Goal: Information Seeking & Learning: Check status

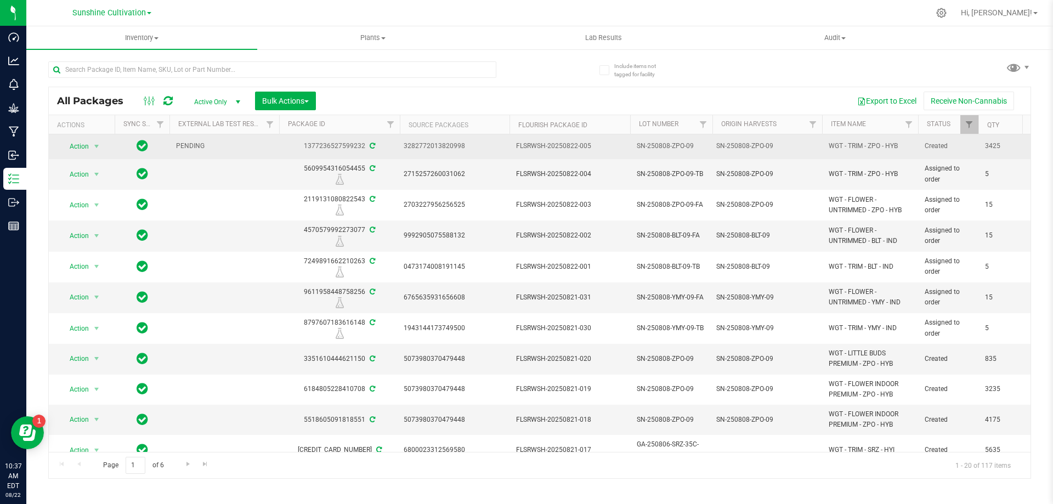
click at [210, 145] on span "PENDING" at bounding box center [224, 146] width 97 height 10
click at [92, 148] on span "select" at bounding box center [97, 146] width 14 height 15
click at [220, 148] on span "PENDING" at bounding box center [224, 146] width 97 height 10
click at [177, 148] on span "PENDING" at bounding box center [224, 146] width 97 height 10
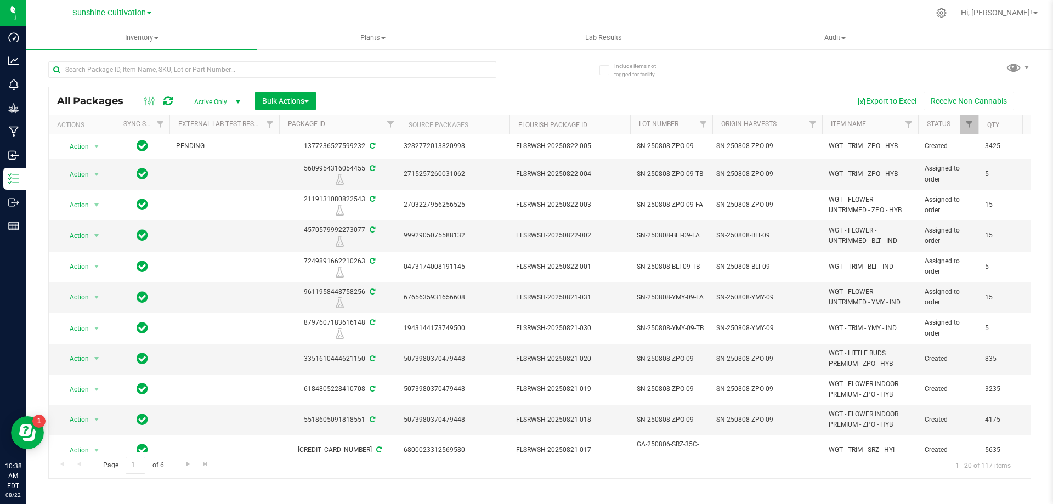
click at [251, 132] on th "External Lab Test Result" at bounding box center [225, 124] width 110 height 19
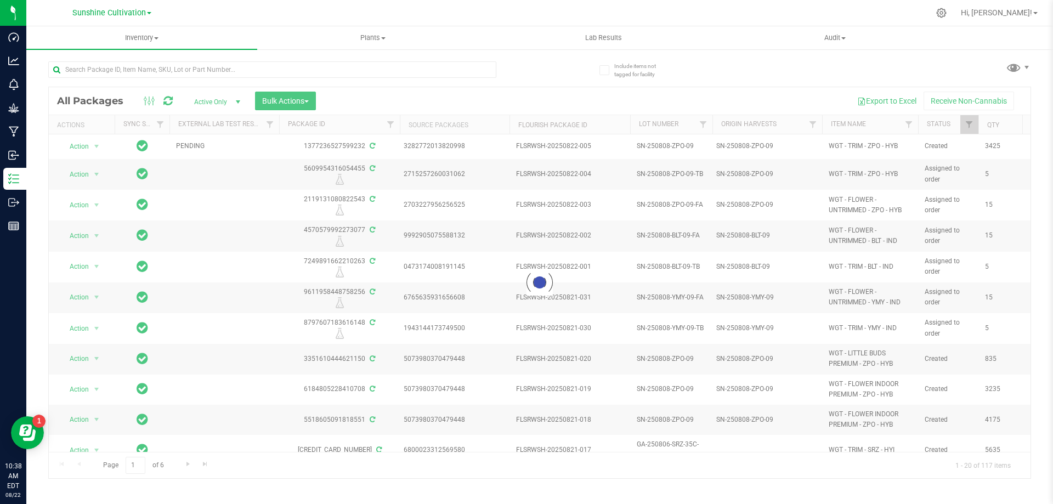
click at [246, 126] on div at bounding box center [540, 282] width 982 height 391
click at [201, 144] on div at bounding box center [540, 282] width 982 height 391
click at [269, 125] on div at bounding box center [540, 282] width 982 height 391
click at [218, 149] on div at bounding box center [540, 282] width 982 height 391
drag, startPoint x: 1028, startPoint y: 272, endPoint x: 1018, endPoint y: 284, distance: 16.0
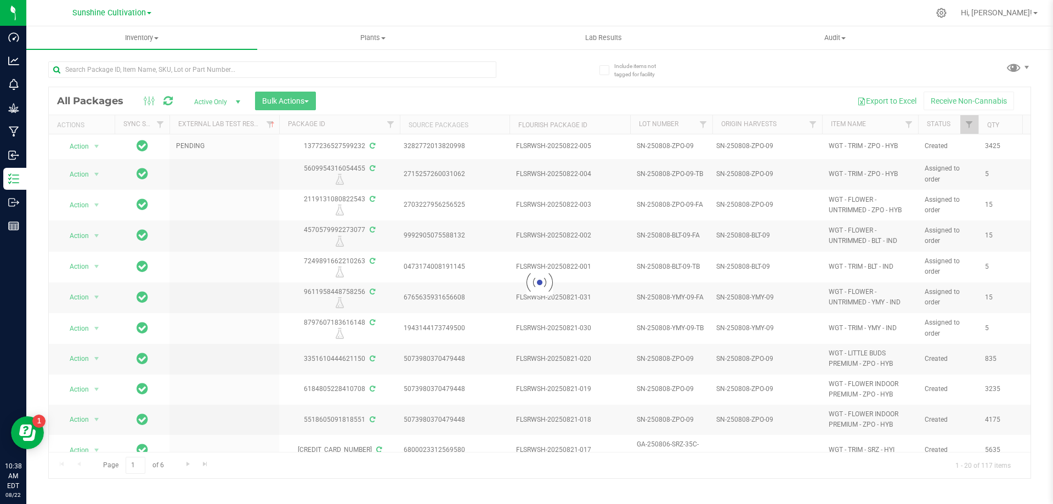
click at [1027, 285] on div at bounding box center [540, 282] width 982 height 391
click at [362, 74] on input "text" at bounding box center [272, 69] width 448 height 16
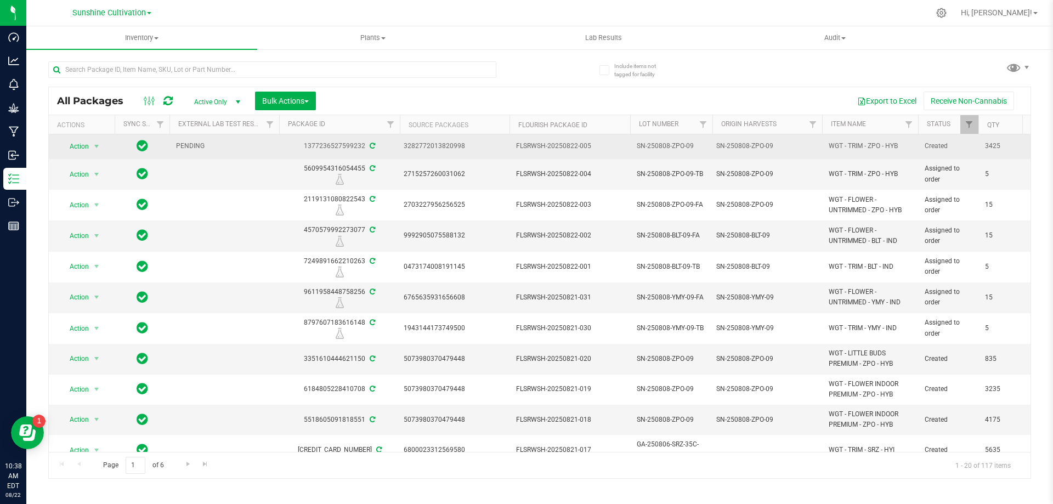
click at [190, 143] on span "PENDING" at bounding box center [224, 146] width 97 height 10
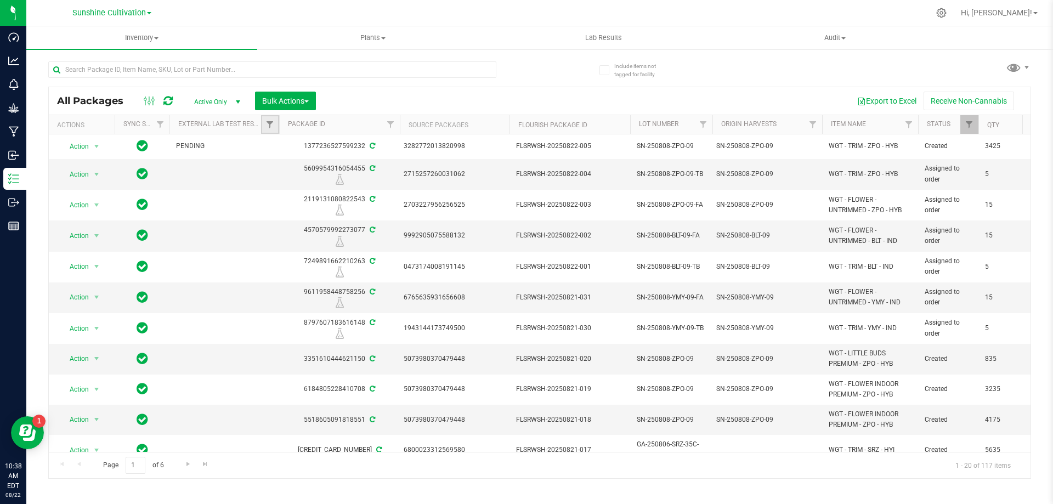
click at [264, 126] on link "Filter" at bounding box center [270, 124] width 18 height 19
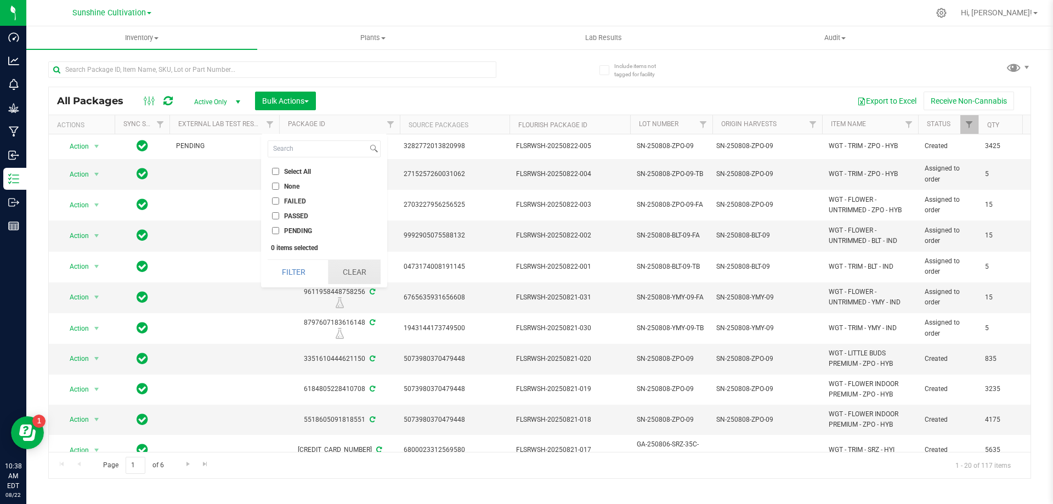
click at [350, 266] on button "Clear" at bounding box center [354, 272] width 53 height 24
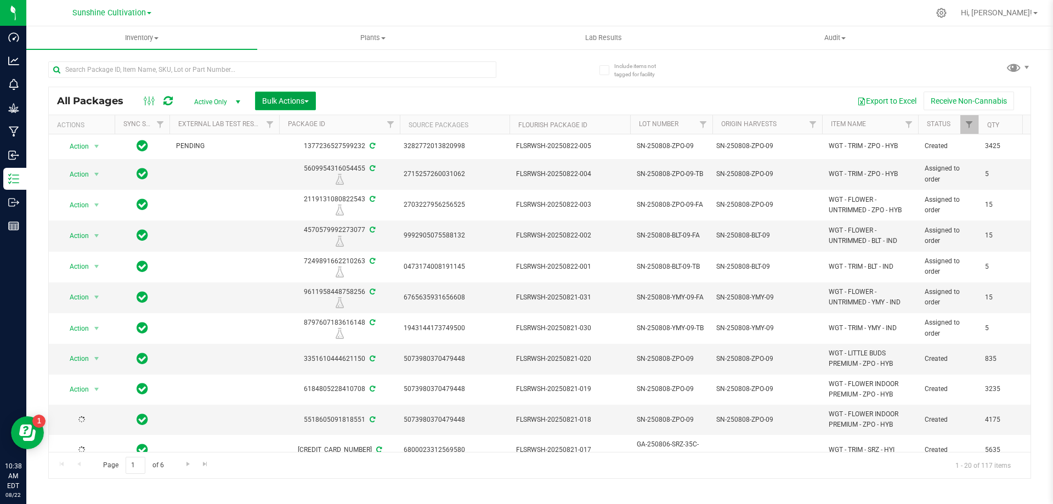
click at [291, 97] on span "Bulk Actions" at bounding box center [285, 101] width 47 height 9
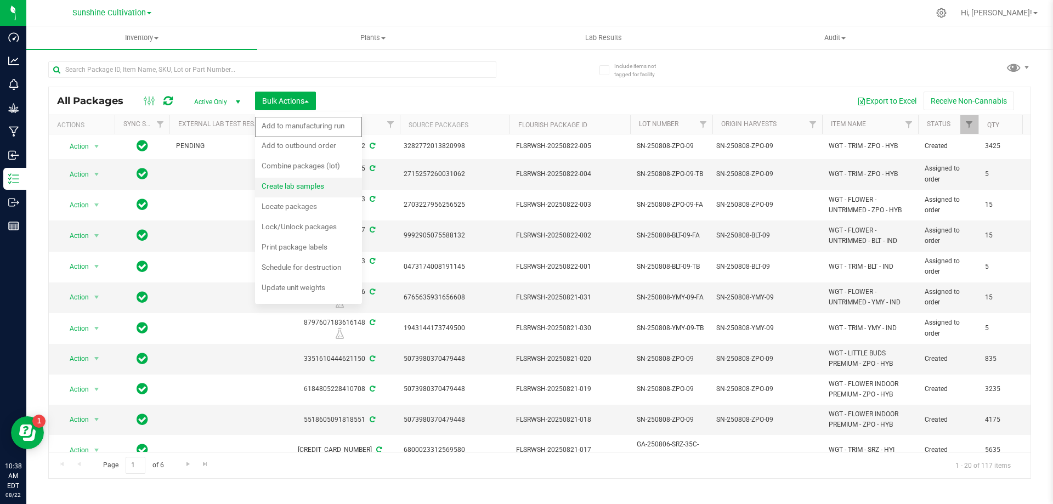
click at [307, 189] on span "Create lab samples" at bounding box center [293, 186] width 63 height 9
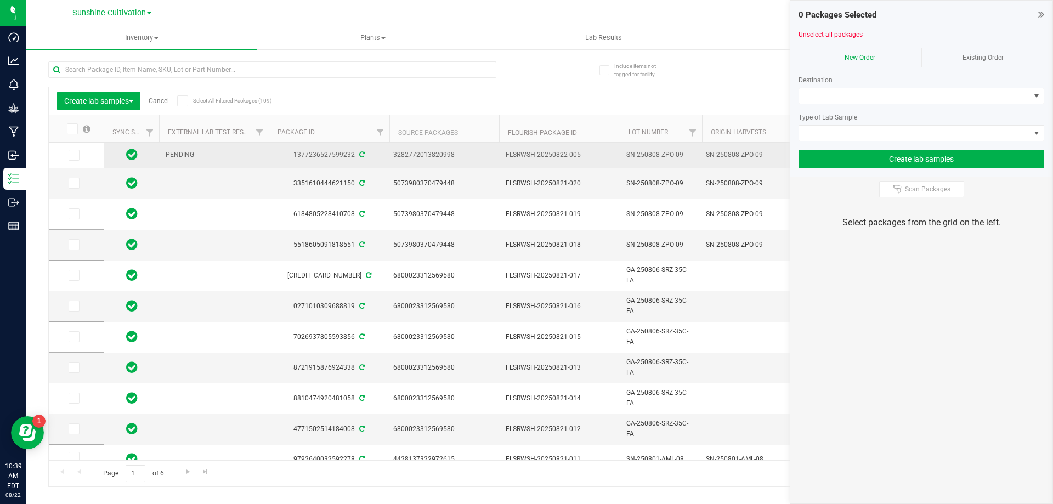
click at [174, 157] on span "PENDING" at bounding box center [214, 155] width 97 height 10
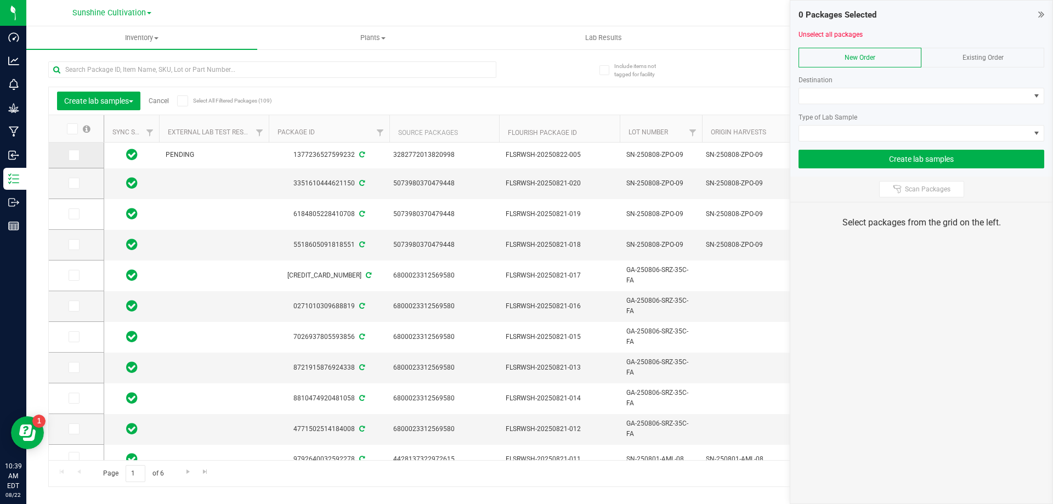
click at [79, 156] on span at bounding box center [74, 155] width 11 height 11
click at [0, 0] on input "checkbox" at bounding box center [0, 0] width 0 height 0
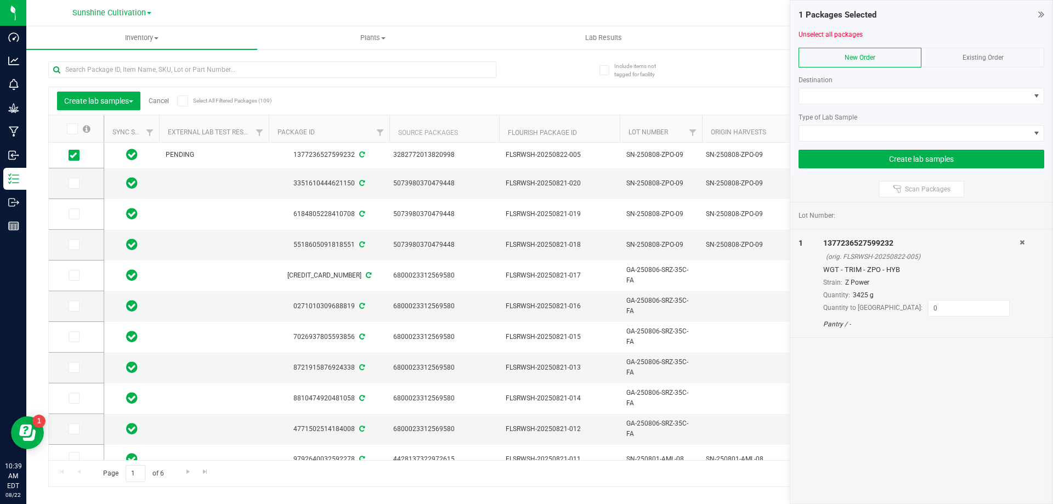
click at [1025, 242] on icon at bounding box center [1022, 242] width 5 height 7
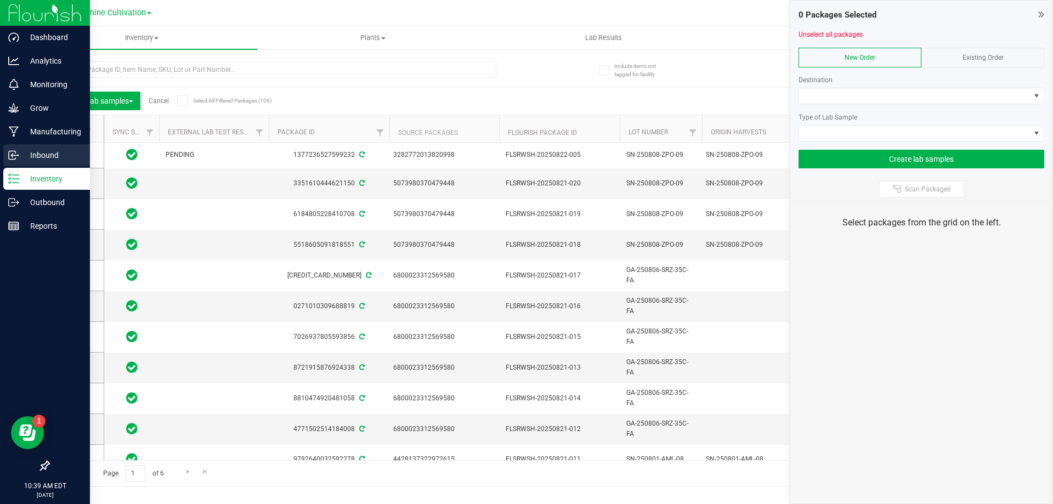
click at [24, 157] on p "Inbound" at bounding box center [52, 155] width 66 height 13
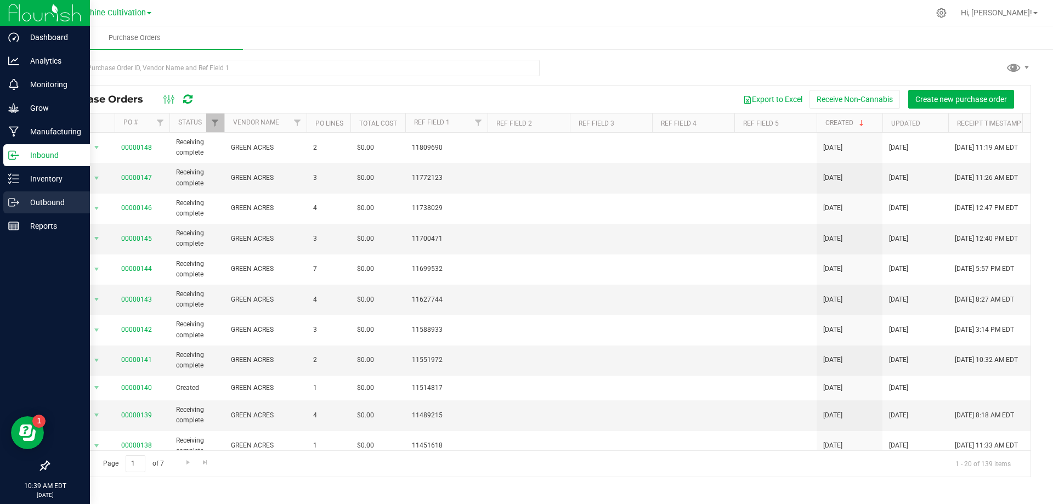
click at [51, 205] on p "Outbound" at bounding box center [52, 202] width 66 height 13
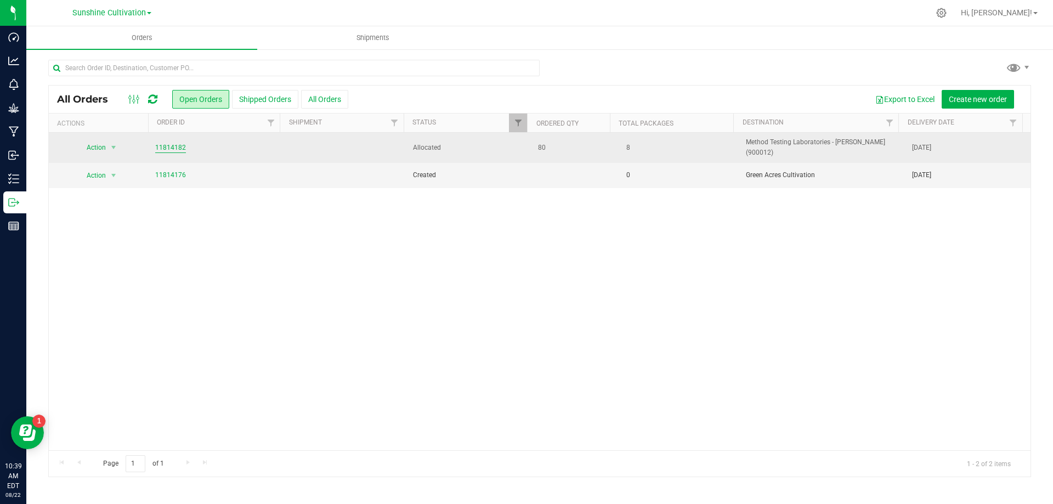
click at [175, 145] on link "11814182" at bounding box center [170, 148] width 31 height 10
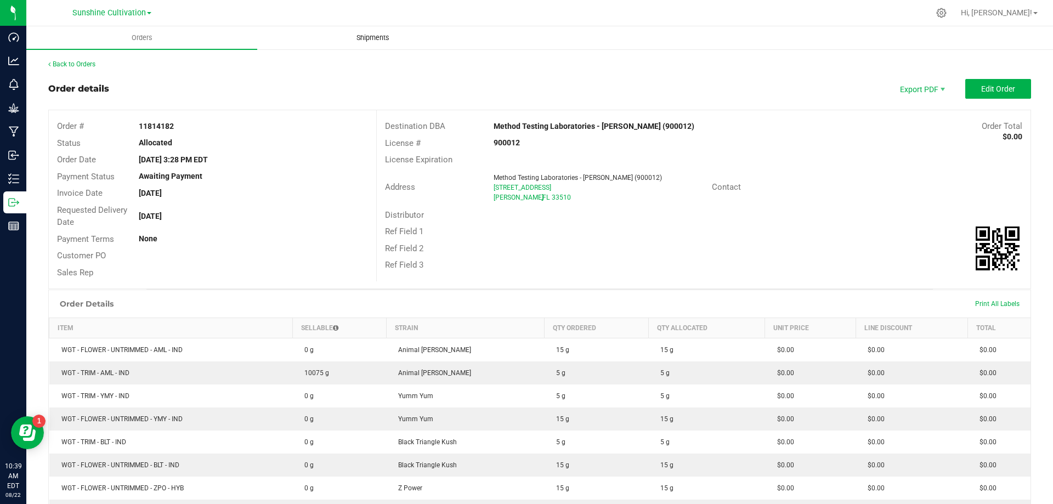
click at [368, 39] on span "Shipments" at bounding box center [373, 38] width 63 height 10
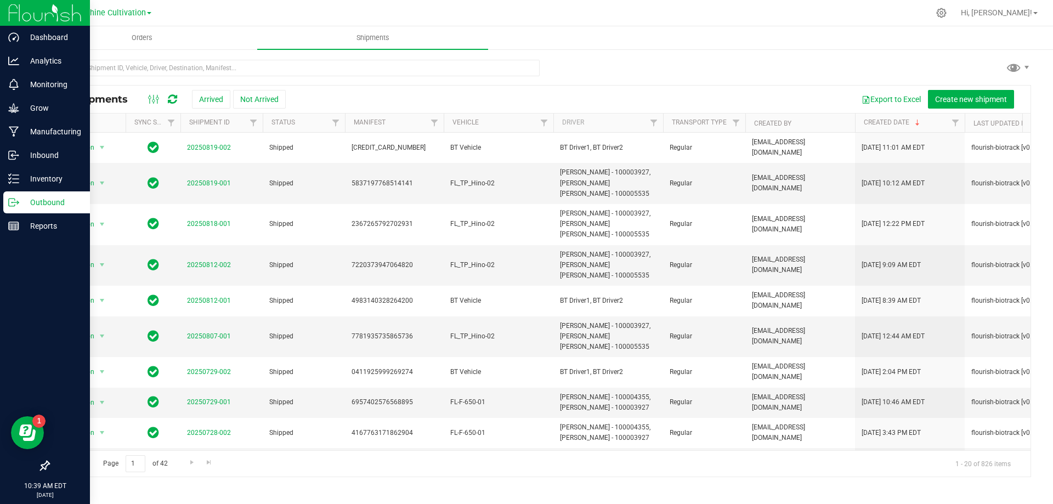
click at [28, 201] on p "Outbound" at bounding box center [52, 202] width 66 height 13
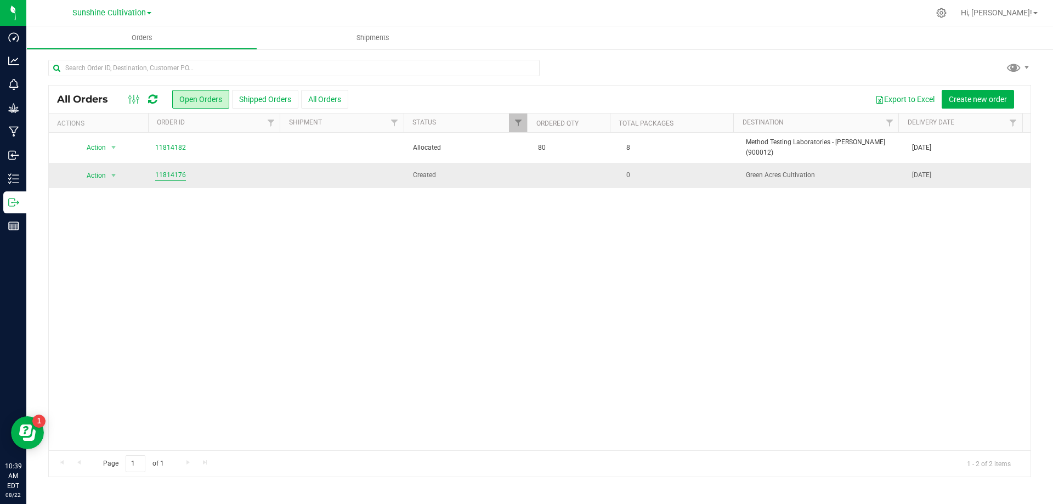
click at [157, 170] on link "11814176" at bounding box center [170, 175] width 31 height 10
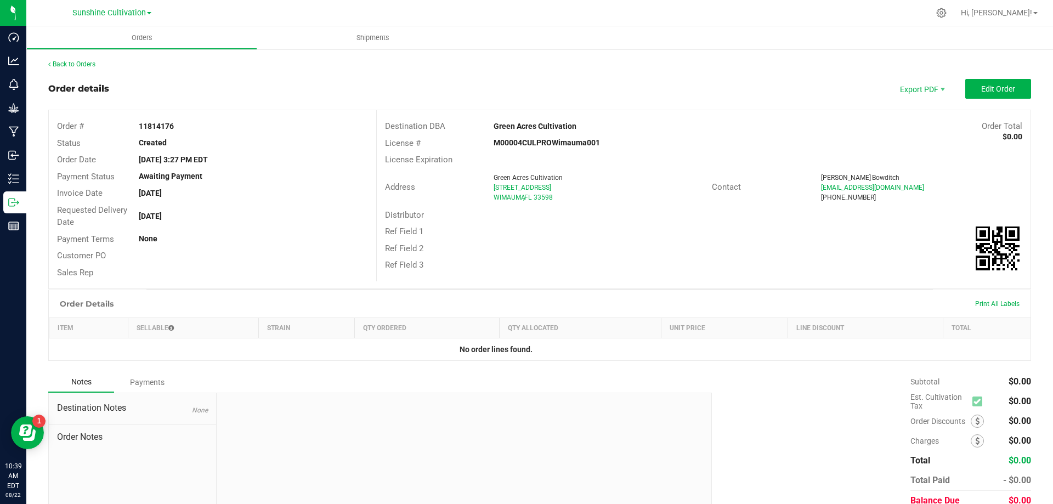
scroll to position [48, 0]
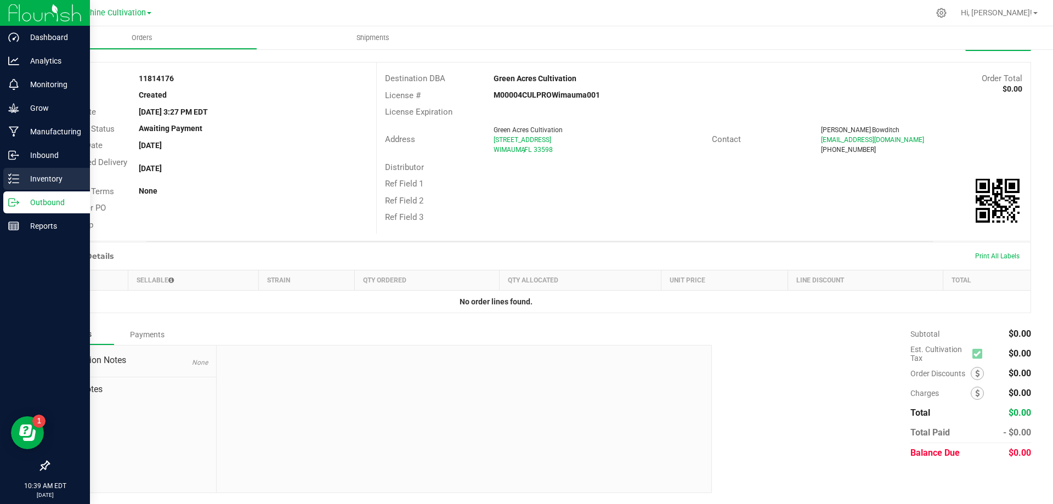
click at [17, 185] on div "Inventory" at bounding box center [46, 179] width 87 height 22
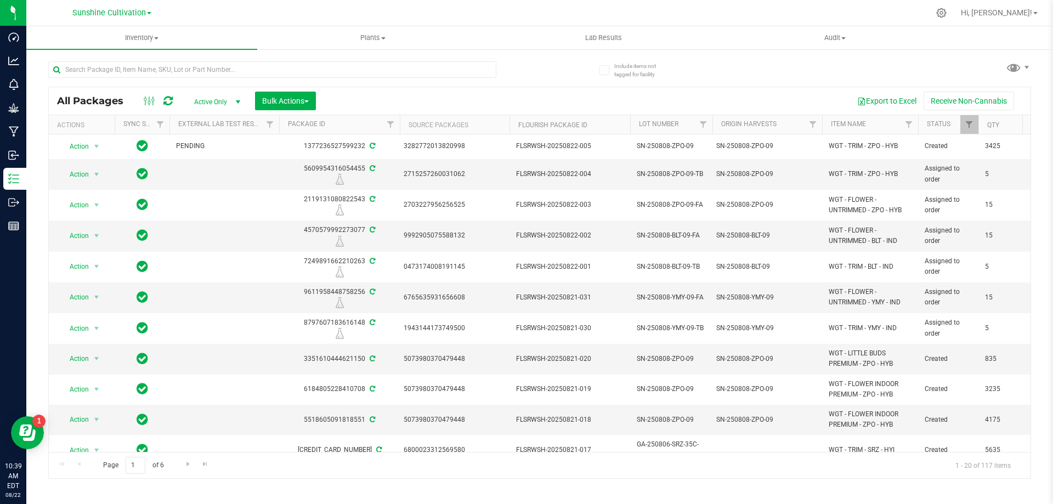
click at [364, 452] on div "Page 1 of 6 1 - 20 of 117 items" at bounding box center [540, 465] width 982 height 26
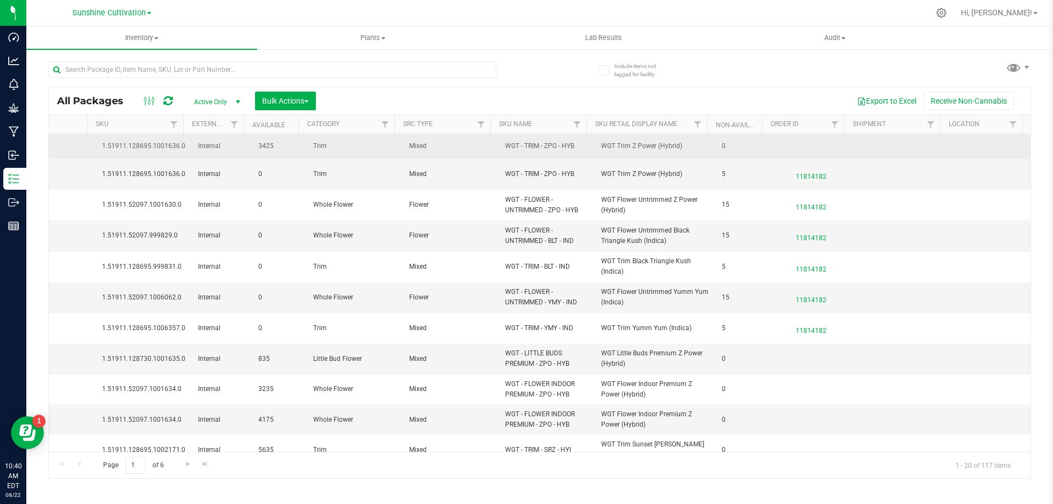
click at [798, 150] on td at bounding box center [811, 146] width 82 height 25
click at [793, 139] on td at bounding box center [811, 146] width 82 height 25
click at [814, 138] on td at bounding box center [811, 146] width 82 height 25
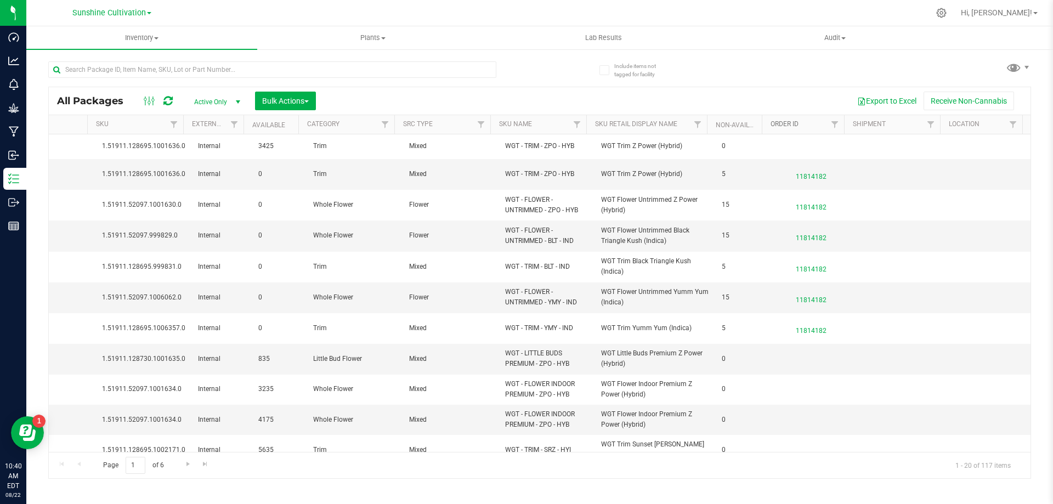
click at [771, 121] on link "Order Id" at bounding box center [785, 124] width 28 height 8
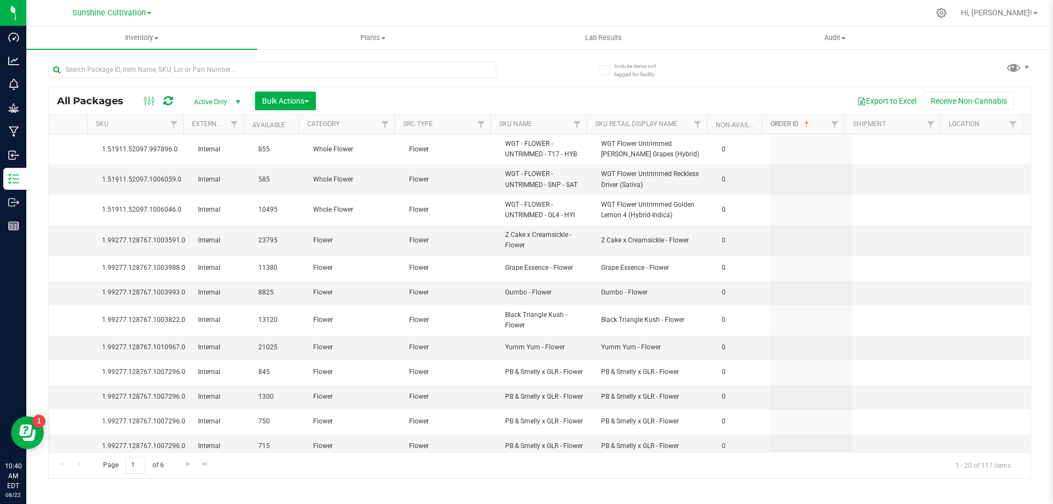
click at [809, 125] on span at bounding box center [807, 124] width 9 height 9
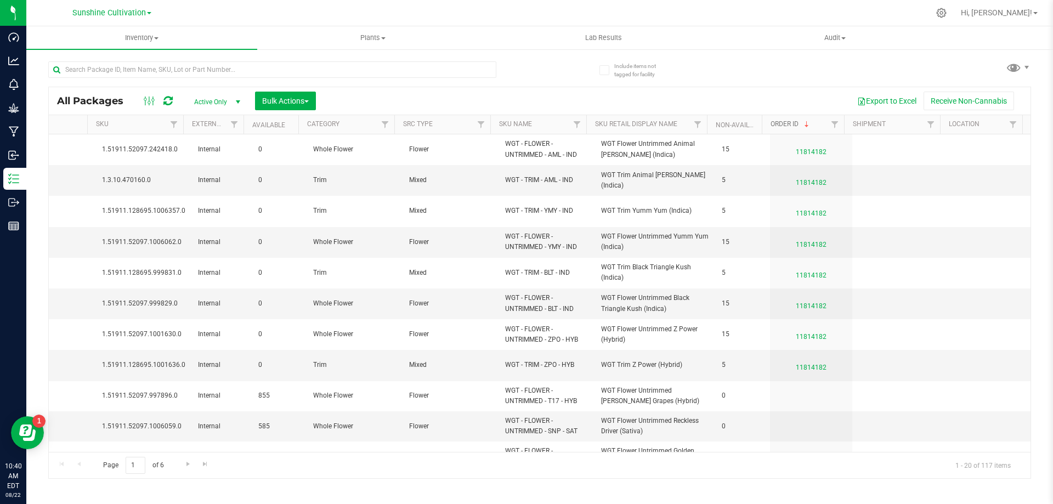
click at [808, 129] on span at bounding box center [807, 124] width 9 height 9
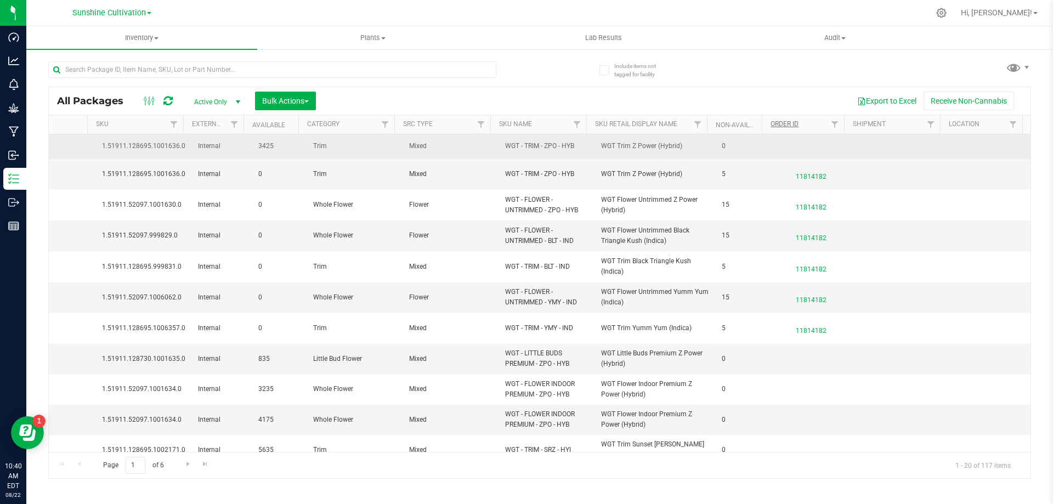
click at [788, 148] on td at bounding box center [811, 146] width 82 height 25
click at [707, 146] on td "WGT Trim Z Power (Hybrid)" at bounding box center [655, 146] width 121 height 25
